Goal: Complete Application Form: Complete application form

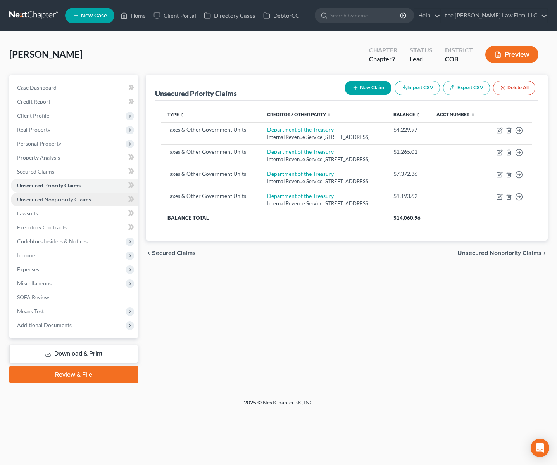
click at [60, 199] on span "Unsecured Nonpriority Claims" at bounding box center [54, 199] width 74 height 7
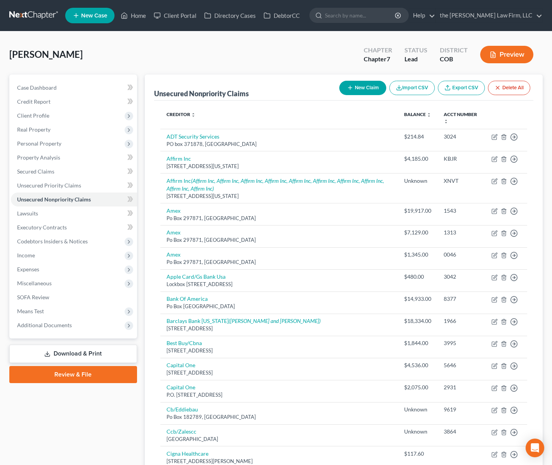
click at [67, 352] on link "Download & Print" at bounding box center [73, 353] width 128 height 18
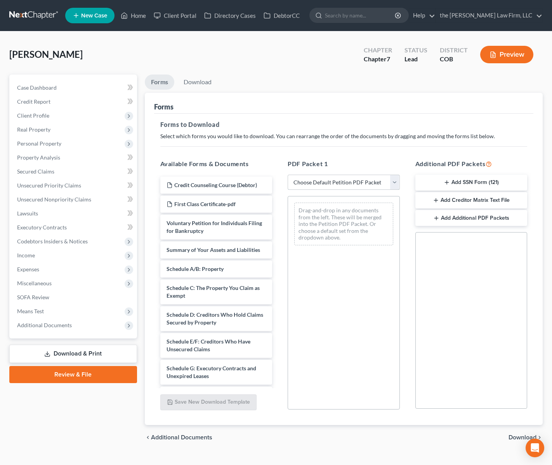
click at [374, 181] on select "Choose Default Petition PDF Packet Complete Bankruptcy Petition (all forms and …" at bounding box center [343, 183] width 112 height 16
select select "0"
click at [287, 175] on select "Choose Default Petition PDF Packet Complete Bankruptcy Petition (all forms and …" at bounding box center [343, 183] width 112 height 16
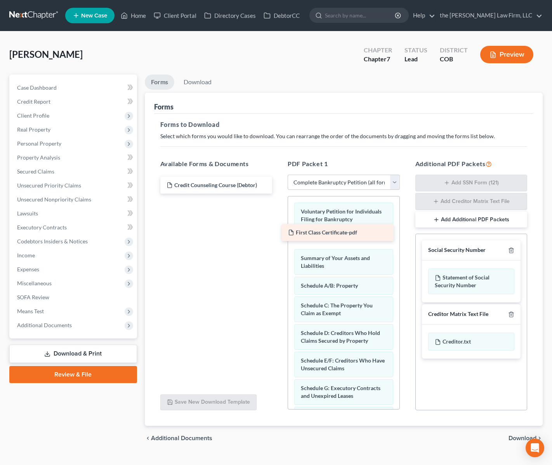
drag, startPoint x: 204, startPoint y: 204, endPoint x: 325, endPoint y: 232, distance: 124.7
click at [279, 194] on div "First Class Certificate-pdf Credit Counseling Course (Debtor) First Class Certi…" at bounding box center [216, 185] width 125 height 17
click at [518, 439] on span "Download" at bounding box center [522, 438] width 28 height 6
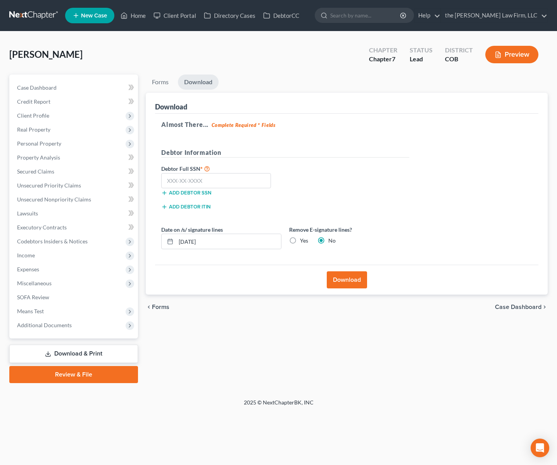
click at [23, 40] on div "[PERSON_NAME] Upgraded Chapter Chapter 7 Status Lead District COB Preview Petit…" at bounding box center [278, 214] width 557 height 367
click at [223, 181] on input "text" at bounding box center [216, 181] width 110 height 16
type input "360-62-2290"
click at [346, 282] on button "Download" at bounding box center [347, 279] width 40 height 17
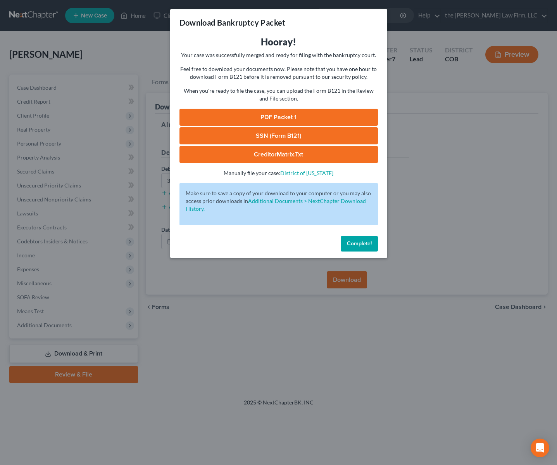
click at [256, 113] on link "PDF Packet 1" at bounding box center [279, 117] width 199 height 17
click at [284, 131] on link "SSN (Form B121)" at bounding box center [279, 135] width 199 height 17
click at [366, 245] on span "Complete!" at bounding box center [359, 243] width 25 height 7
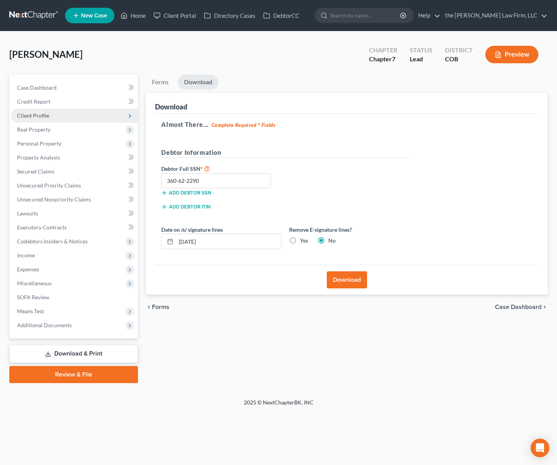
click at [63, 116] on span "Client Profile" at bounding box center [74, 116] width 127 height 14
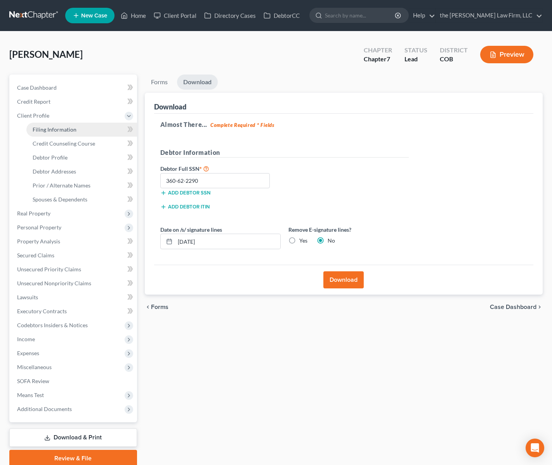
click at [90, 133] on link "Filing Information" at bounding box center [81, 130] width 111 height 14
select select "1"
select select "0"
select select "11"
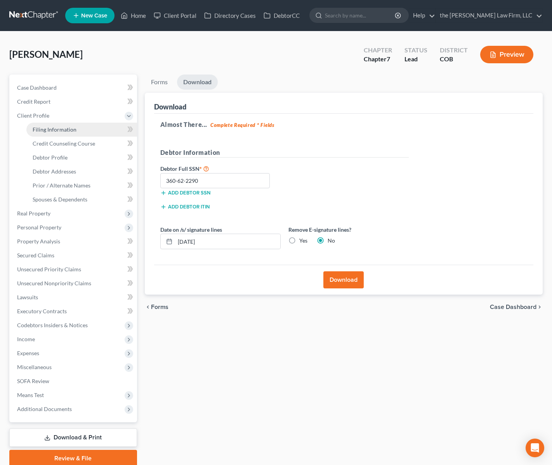
select select "0"
select select "5"
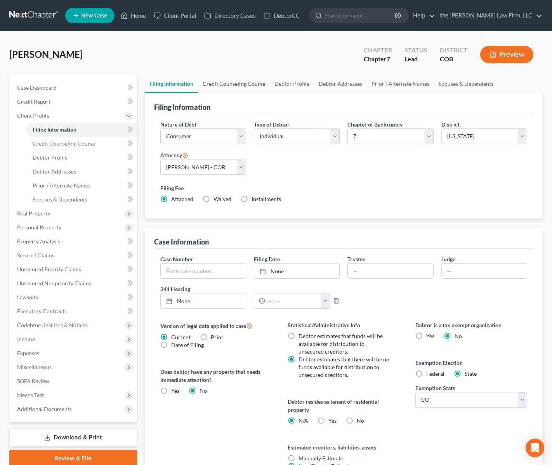
click at [239, 81] on link "Credit Counseling Course" at bounding box center [234, 83] width 72 height 19
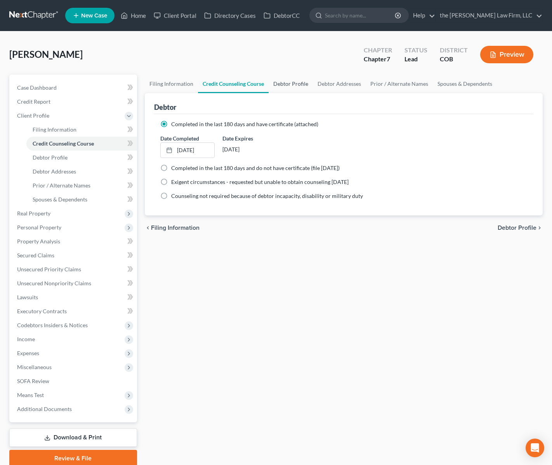
click at [278, 80] on link "Debtor Profile" at bounding box center [290, 83] width 44 height 19
select select "1"
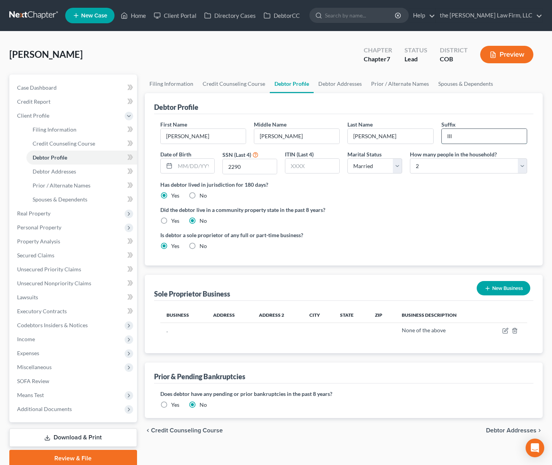
click at [491, 140] on input "III" at bounding box center [483, 136] width 85 height 15
click at [520, 100] on div "Debtor Profile" at bounding box center [343, 103] width 379 height 21
click at [389, 82] on link "Prior / Alternate Names" at bounding box center [399, 83] width 67 height 19
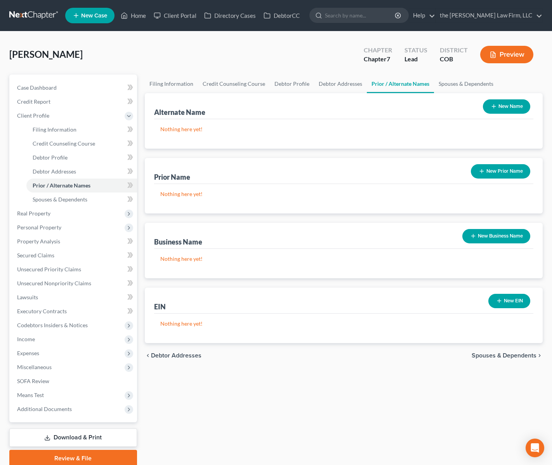
click at [508, 106] on button "New Name" at bounding box center [506, 106] width 47 height 14
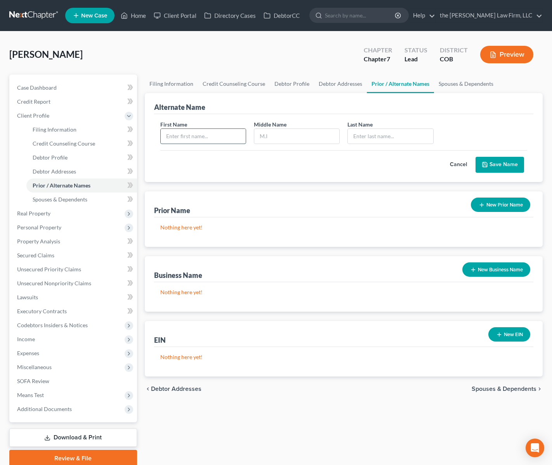
click at [214, 138] on input "text" at bounding box center [203, 136] width 85 height 15
type input "[PERSON_NAME]"
type input "A"
type input "[PERSON_NAME]"
type input "[PERSON_NAME] III"
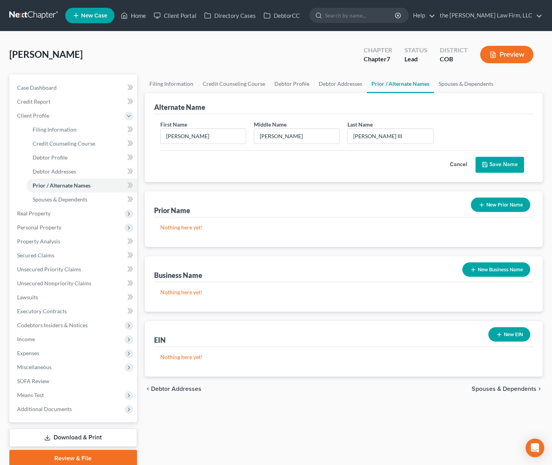
click at [505, 165] on button "Save Name" at bounding box center [499, 165] width 48 height 16
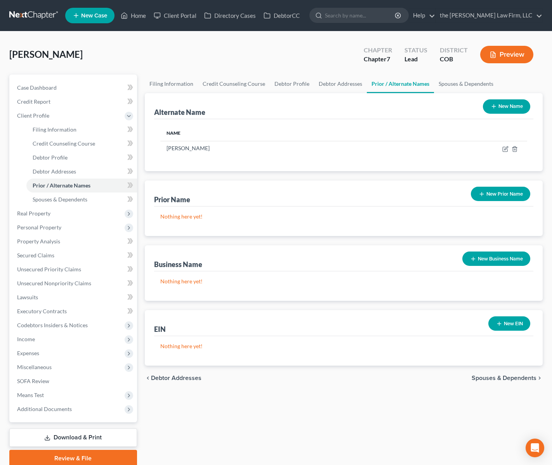
click at [507, 52] on button "Preview" at bounding box center [506, 54] width 53 height 17
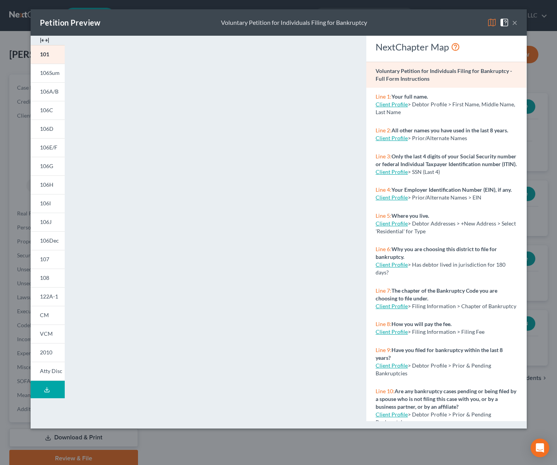
click at [515, 21] on button "×" at bounding box center [514, 22] width 5 height 9
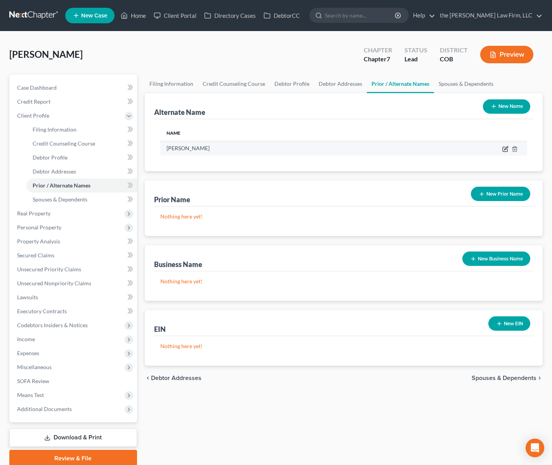
click at [506, 146] on icon at bounding box center [505, 149] width 6 height 6
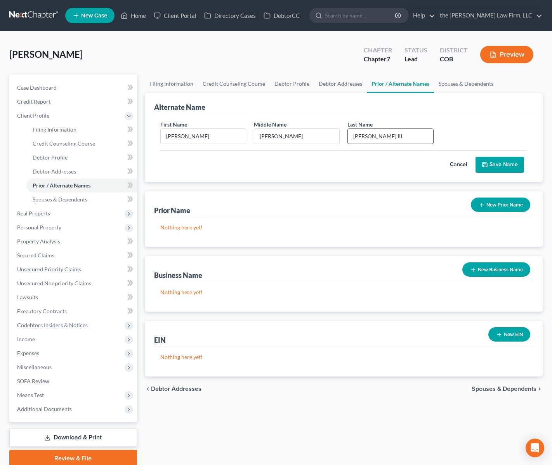
click at [392, 135] on input "[PERSON_NAME] III" at bounding box center [390, 136] width 85 height 15
type input "[PERSON_NAME]"
click at [515, 160] on button "Save Name" at bounding box center [499, 165] width 48 height 16
